Goal: Information Seeking & Learning: Learn about a topic

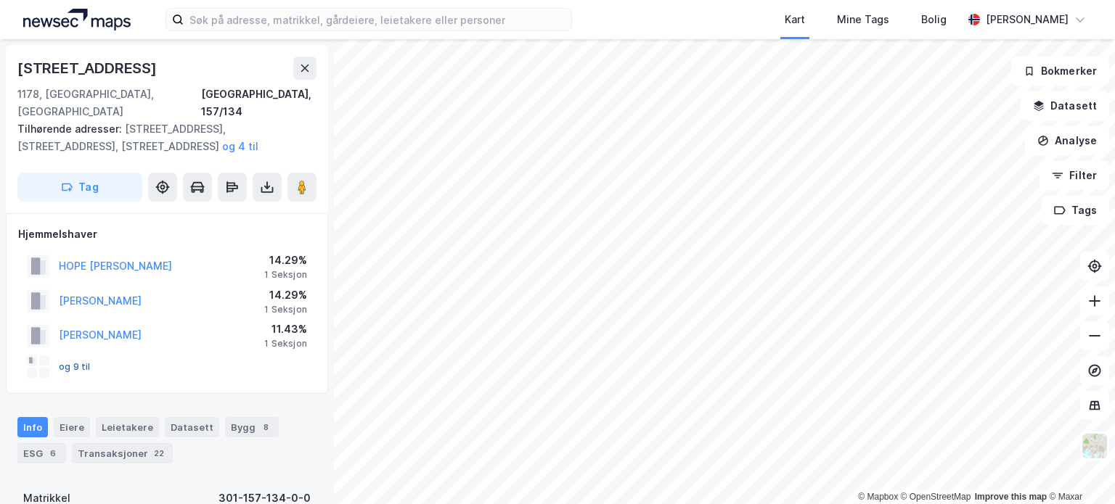
click at [0, 0] on button "og 9 til" at bounding box center [0, 0] width 0 height 0
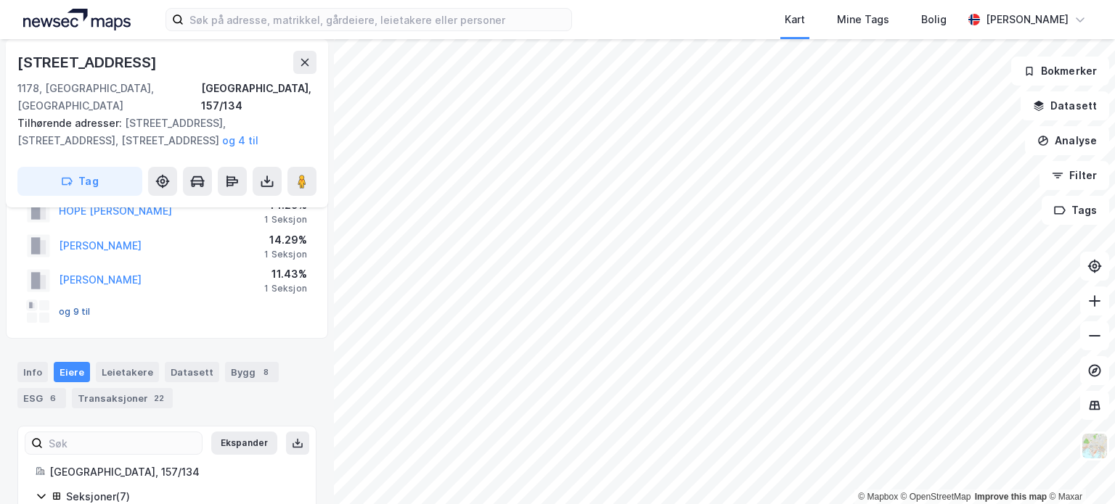
click at [0, 0] on button "og 9 til" at bounding box center [0, 0] width 0 height 0
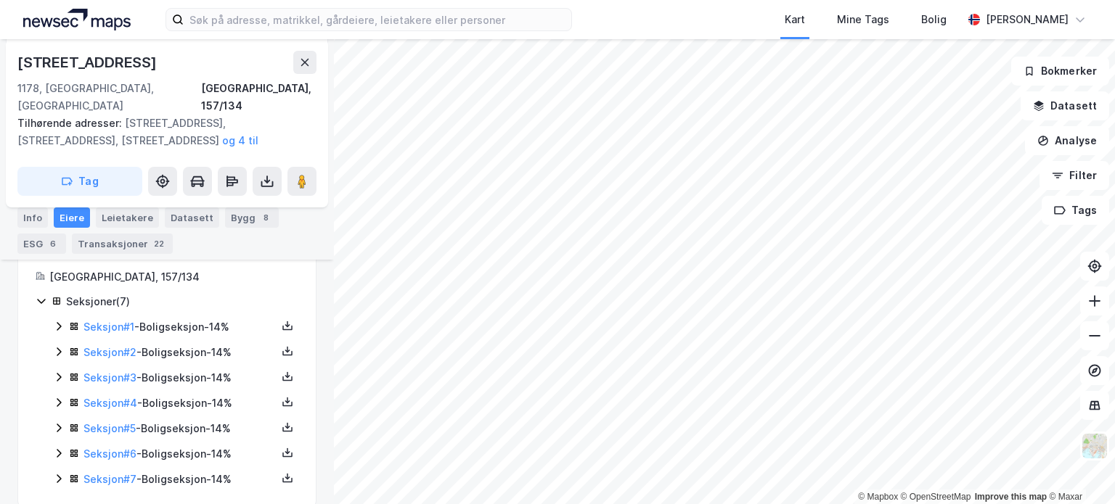
scroll to position [253, 0]
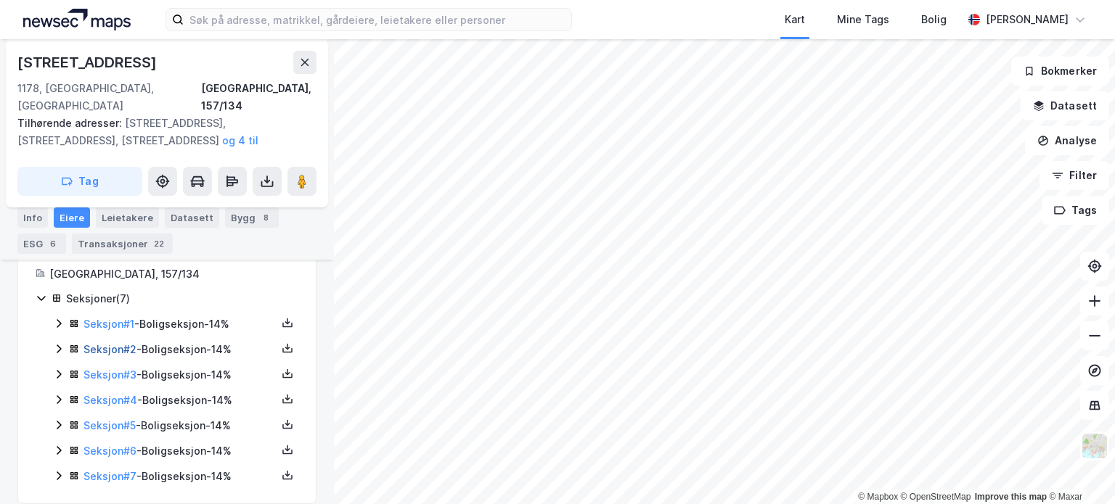
click at [109, 343] on link "Seksjon # 2" at bounding box center [109, 349] width 53 height 12
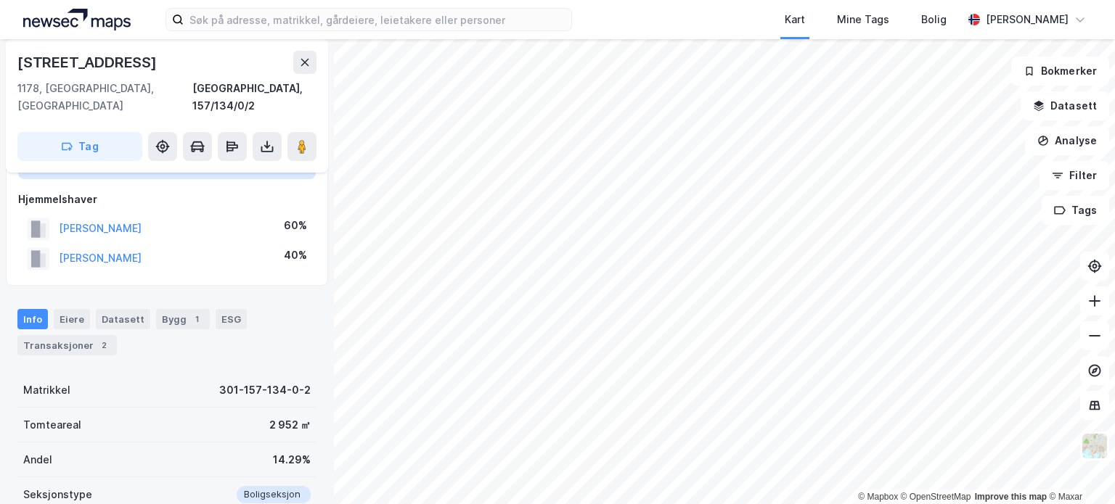
scroll to position [117, 0]
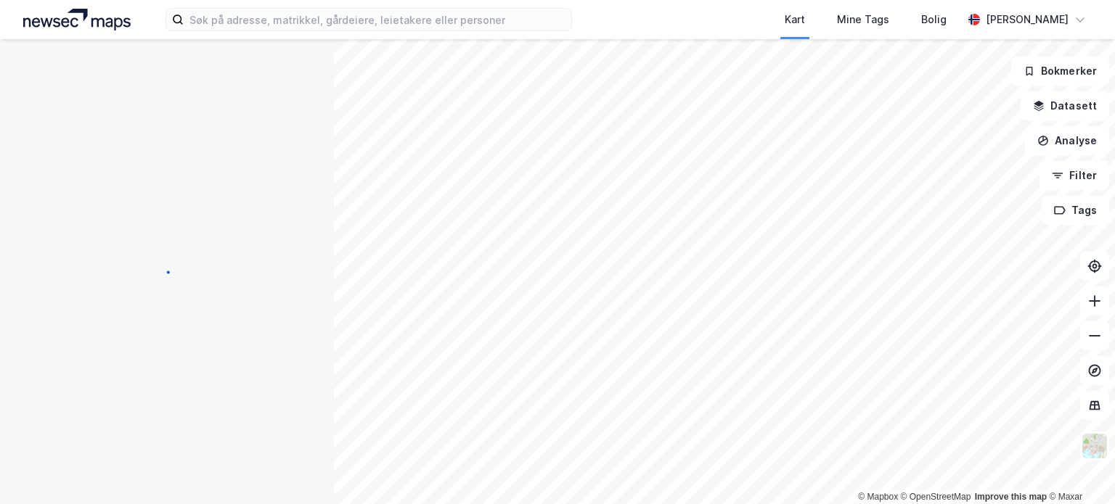
scroll to position [117, 0]
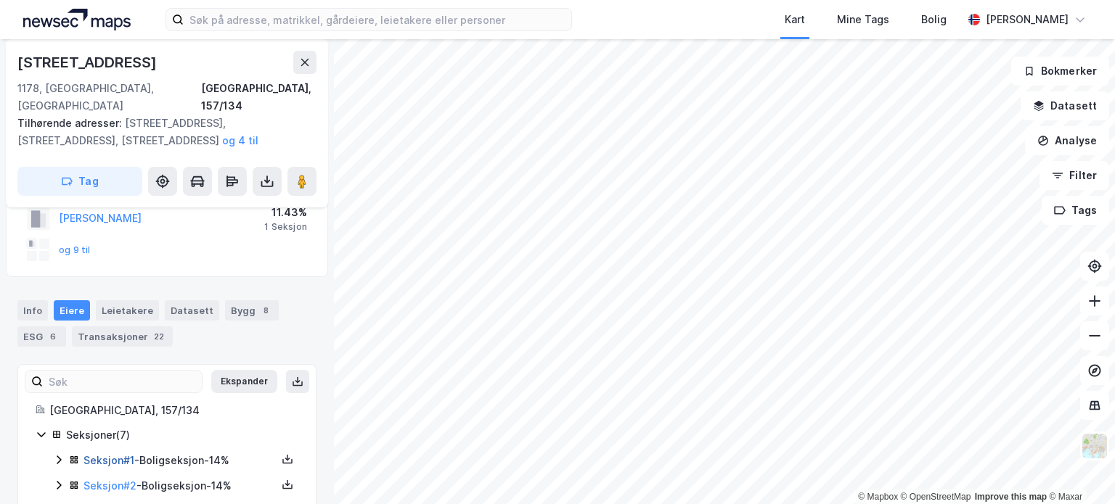
click at [107, 454] on link "Seksjon # 1" at bounding box center [108, 460] width 51 height 12
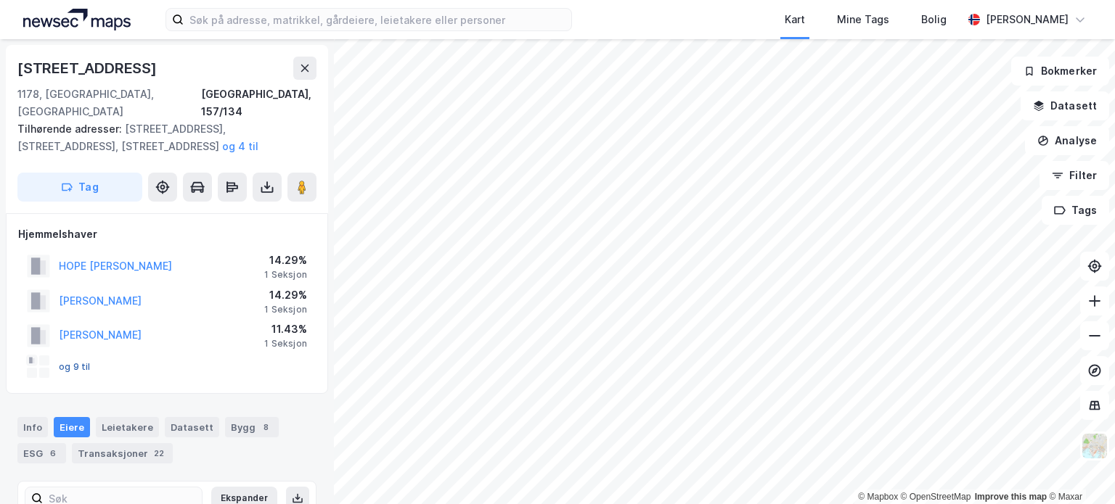
click at [0, 0] on button "og 9 til" at bounding box center [0, 0] width 0 height 0
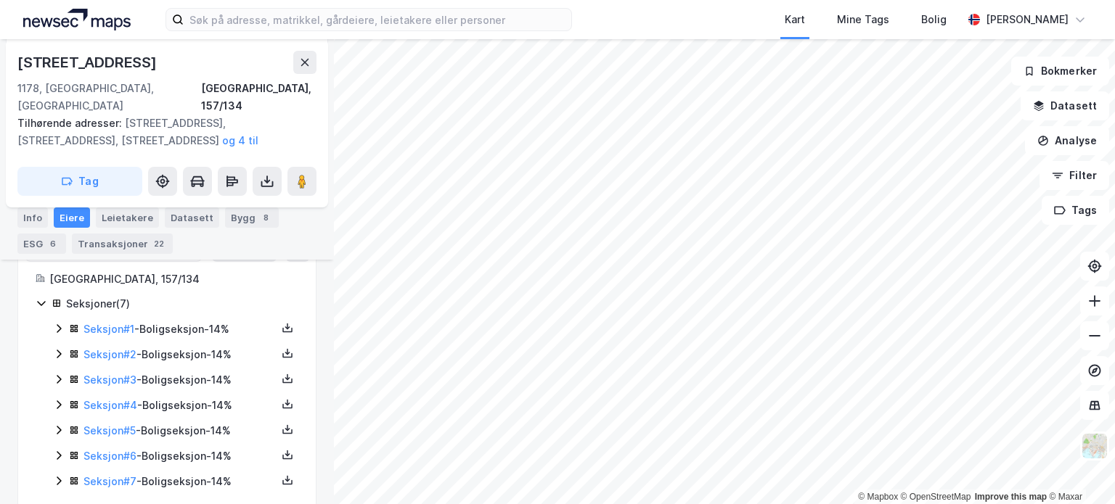
scroll to position [253, 0]
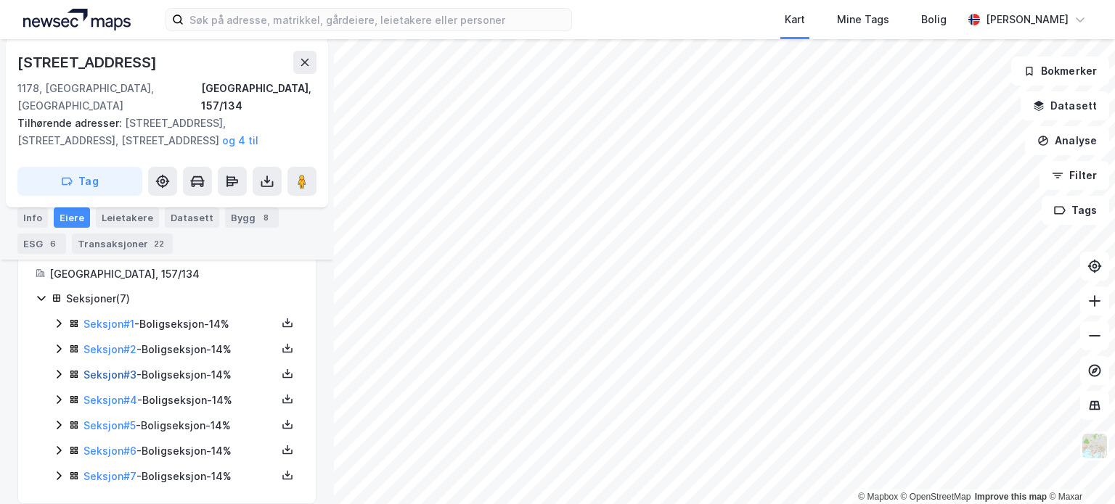
click at [128, 369] on link "Seksjon # 3" at bounding box center [109, 375] width 53 height 12
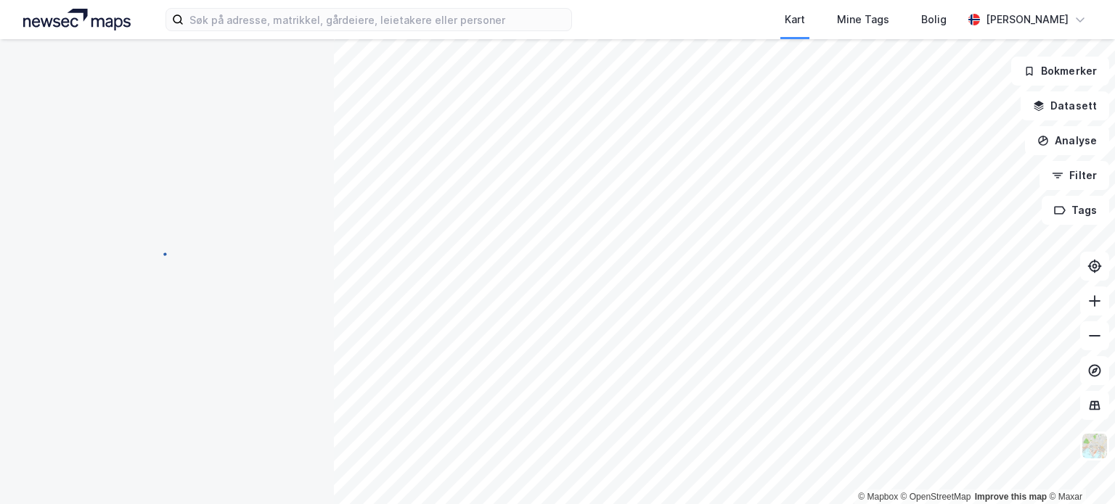
scroll to position [253, 0]
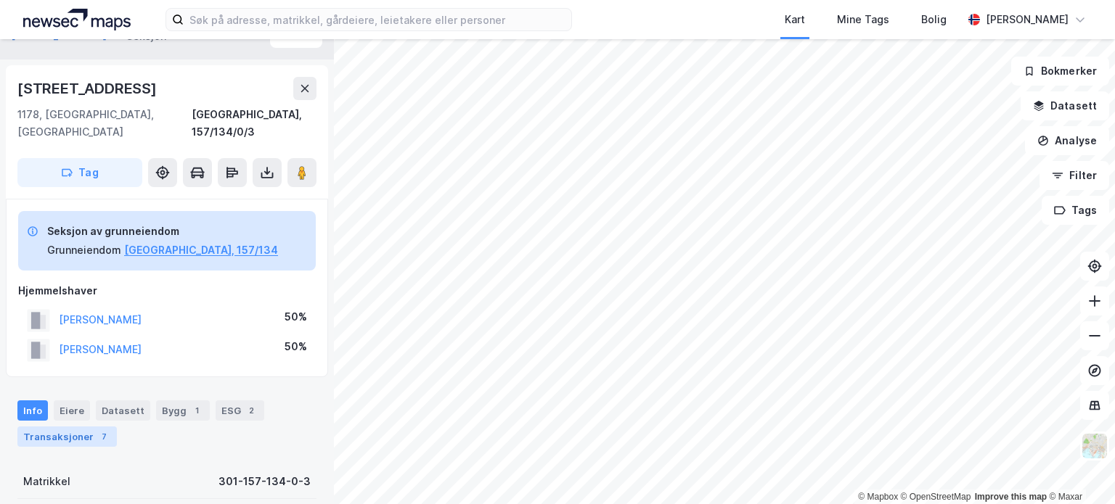
click at [71, 427] on div "Transaksjoner 7" at bounding box center [66, 437] width 99 height 20
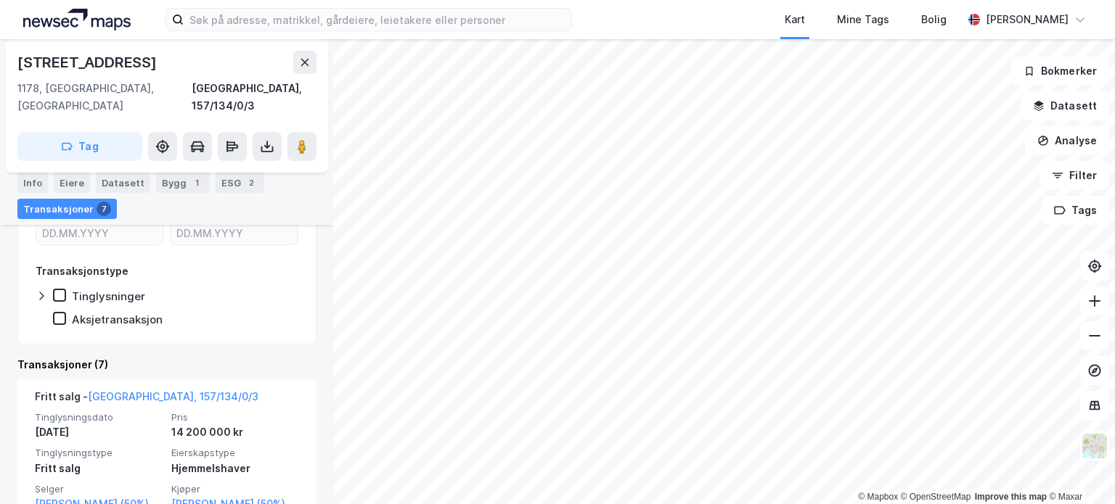
scroll to position [364, 0]
